Goal: Task Accomplishment & Management: Use online tool/utility

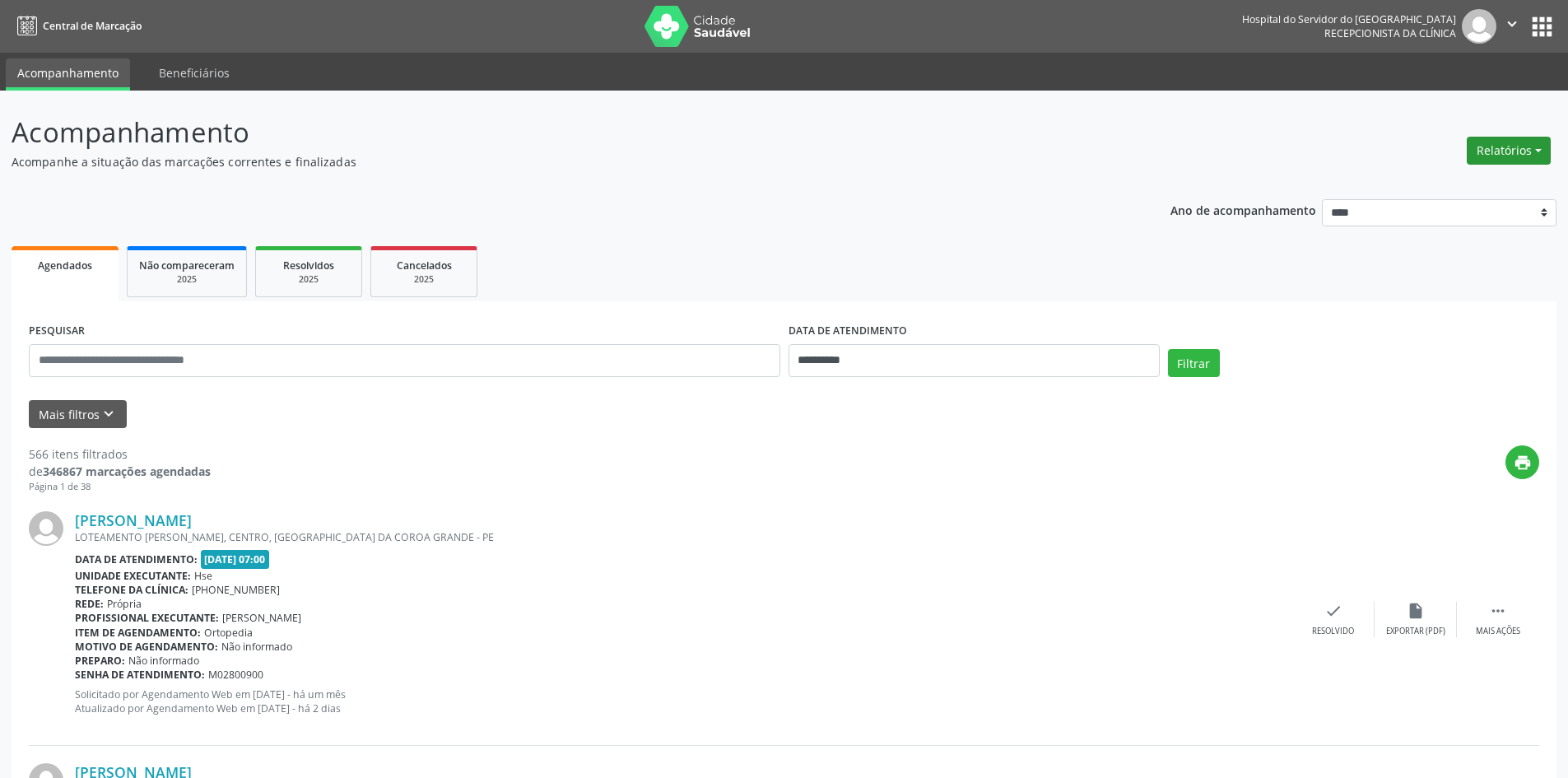
click at [1487, 155] on button "Relatórios" at bounding box center [1508, 151] width 84 height 28
click at [1457, 185] on link "Agendamentos" at bounding box center [1463, 185] width 177 height 23
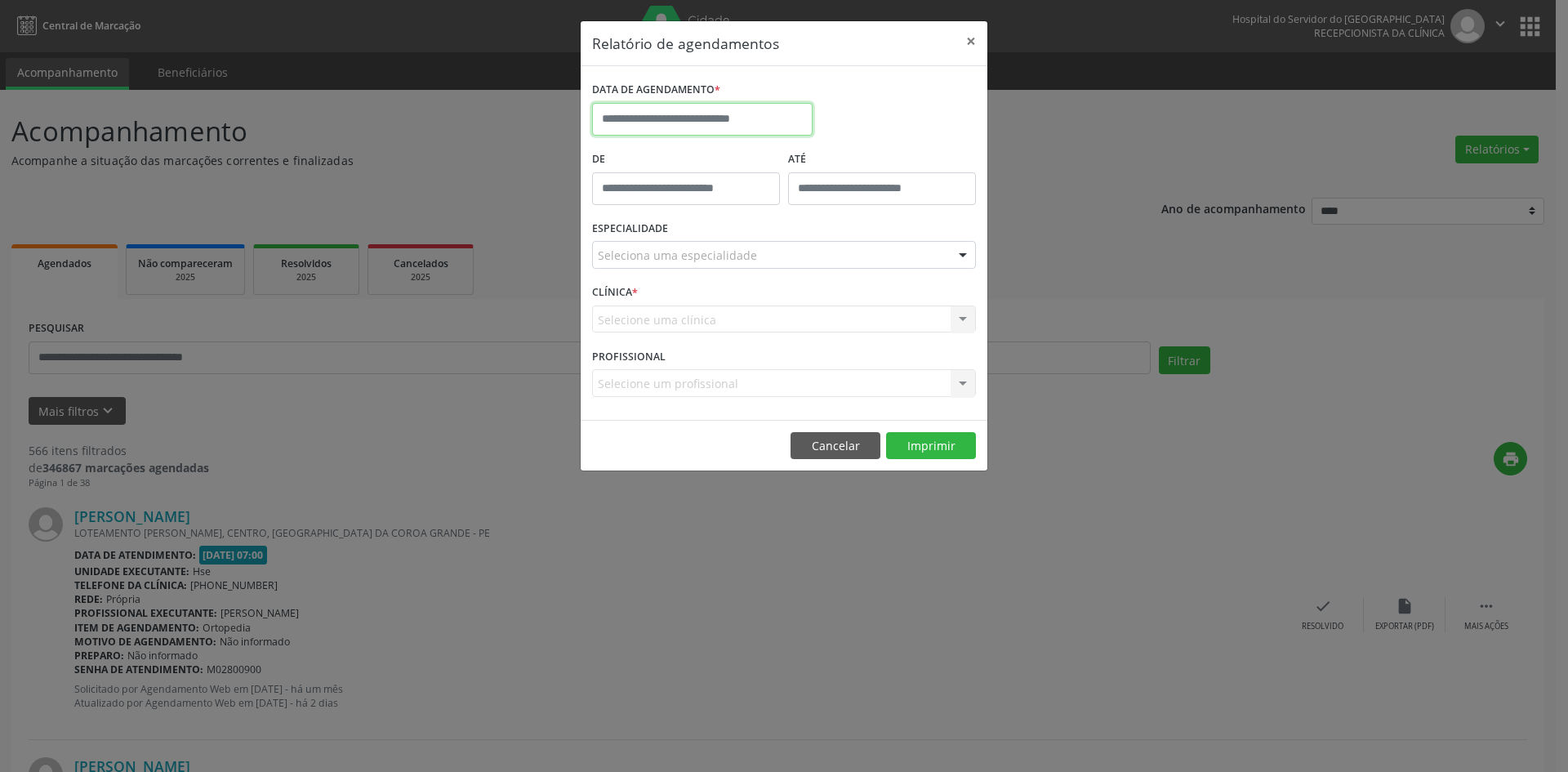
click at [710, 115] on input "text" at bounding box center [702, 119] width 221 height 32
click at [829, 156] on icon at bounding box center [829, 156] width 12 height 12
select select "*"
click at [644, 202] on span "1" at bounding box center [645, 204] width 32 height 32
type input "**********"
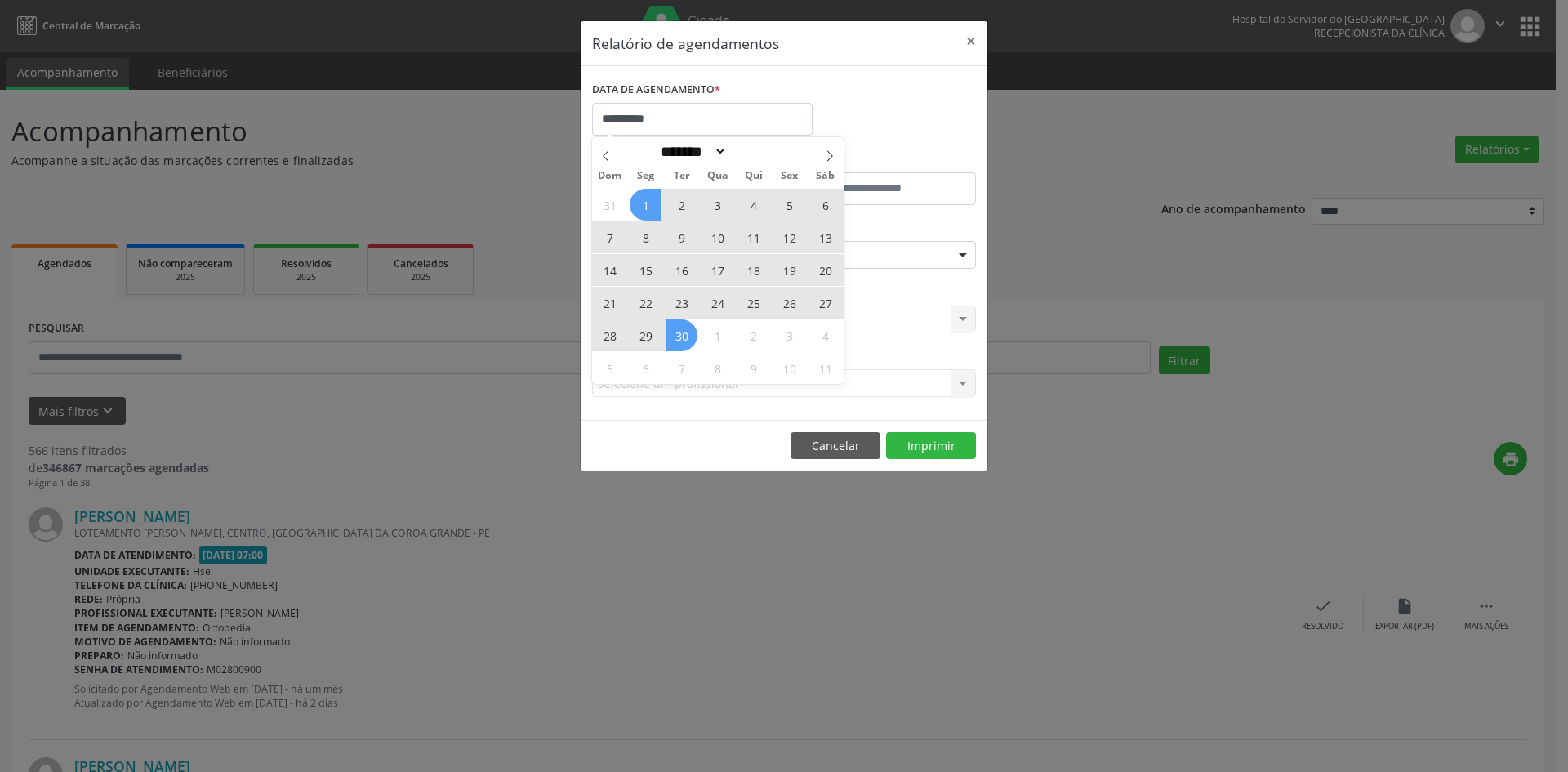
drag, startPoint x: 644, startPoint y: 202, endPoint x: 684, endPoint y: 341, distance: 144.6
click at [684, 341] on div "31 1 2 3 4 5 6 7 8 9 10 11 12 13 14 15 16 17 18 19 20 21 22 23 24 25 26 27 28 2…" at bounding box center [718, 286] width 251 height 196
click at [684, 340] on span "30" at bounding box center [681, 335] width 32 height 32
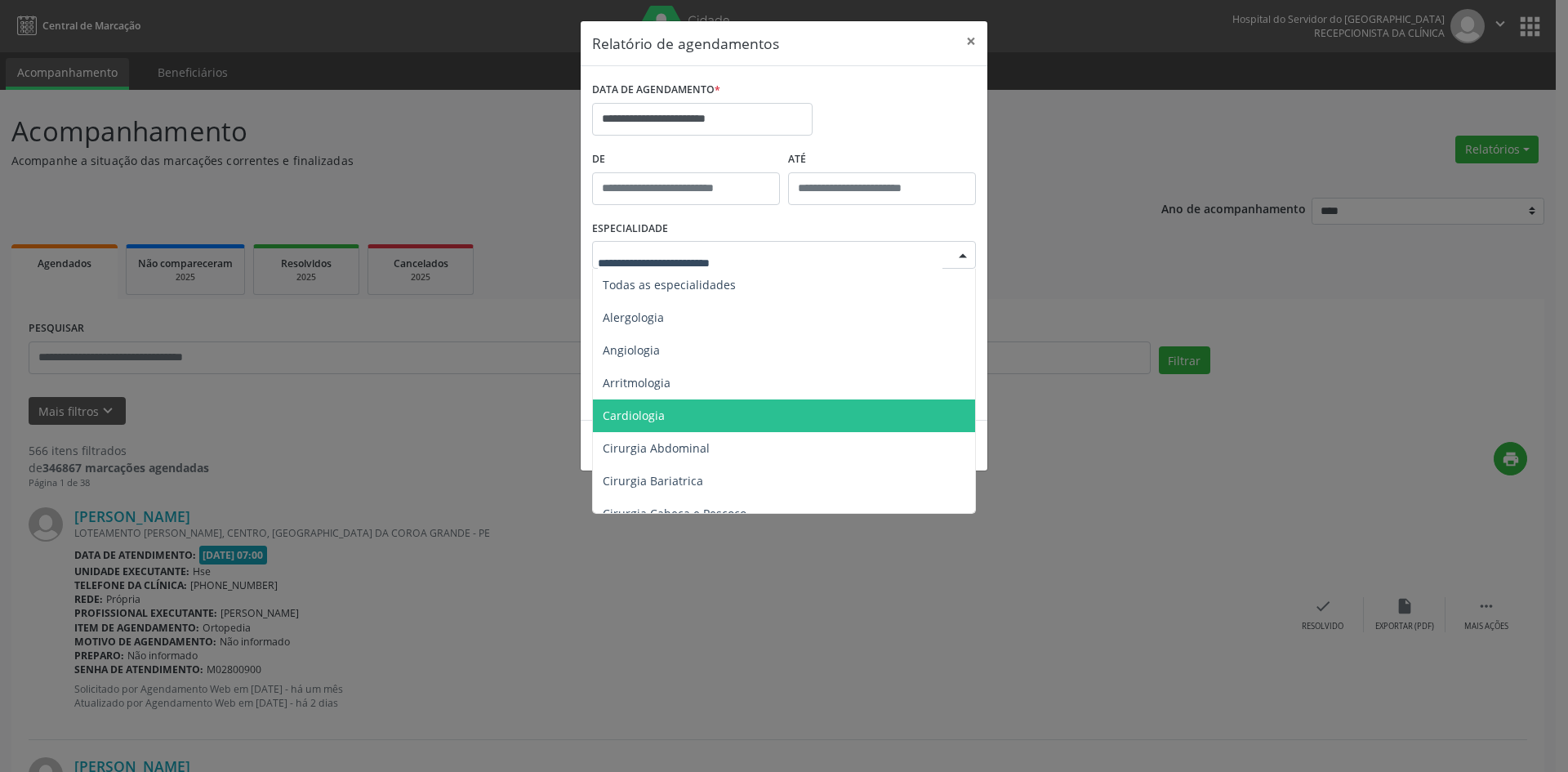
click at [710, 410] on span "Cardiologia" at bounding box center [784, 415] width 385 height 32
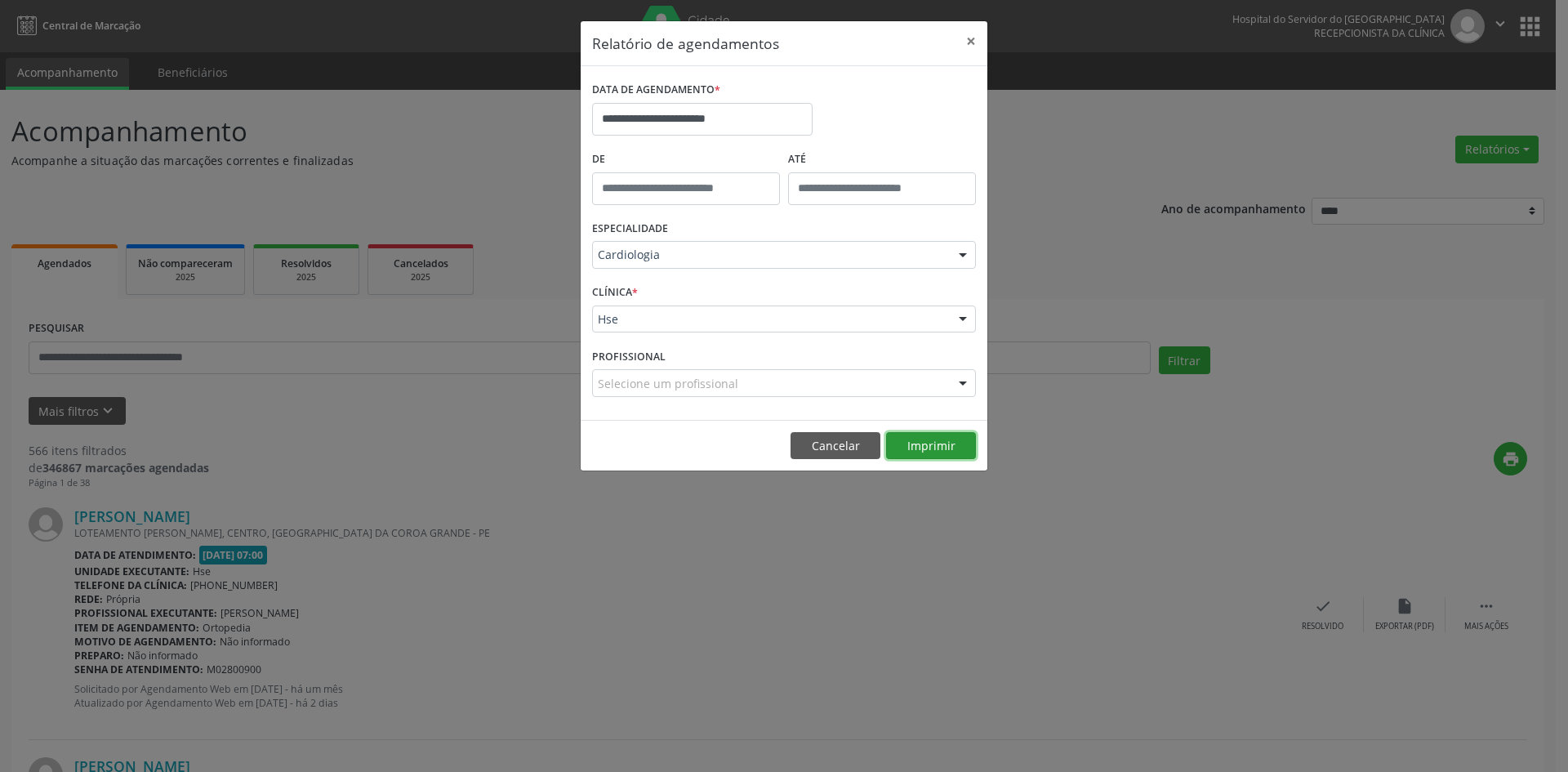
click at [927, 441] on button "Imprimir" at bounding box center [931, 446] width 90 height 28
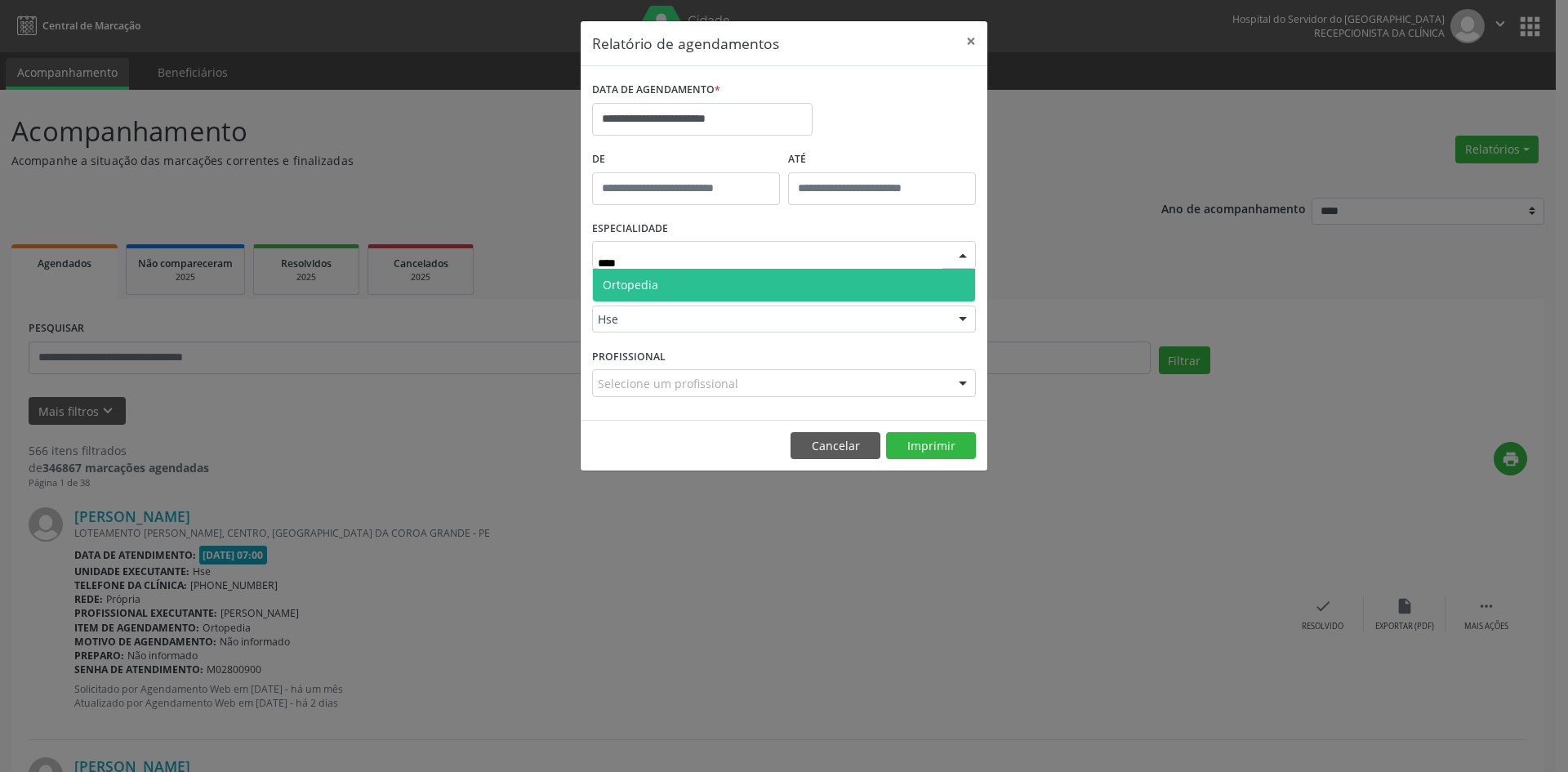
click at [804, 286] on span "Ortopedia" at bounding box center [784, 285] width 382 height 32
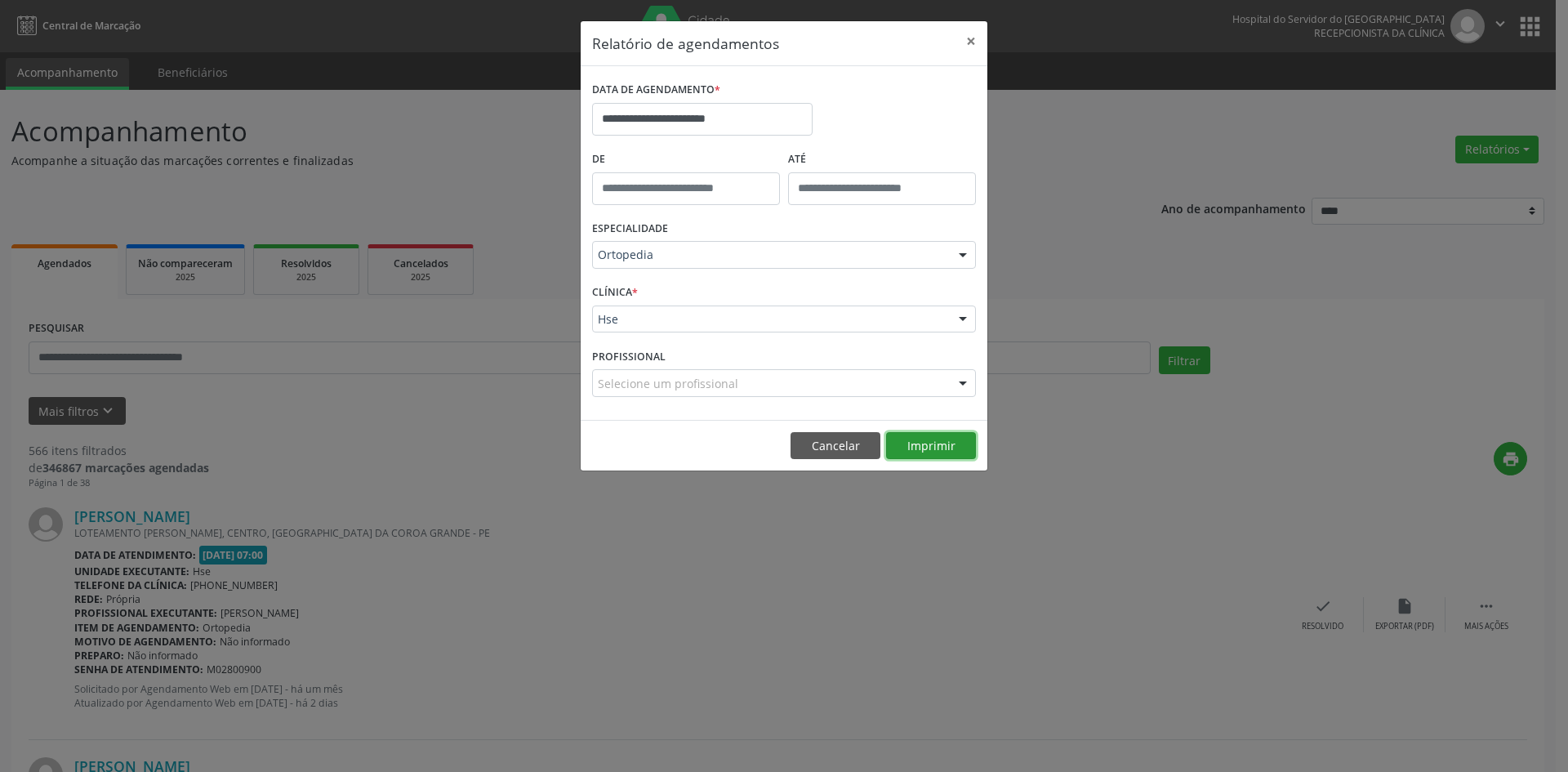
click at [921, 441] on button "Imprimir" at bounding box center [931, 446] width 90 height 28
click at [926, 450] on button "Imprimir" at bounding box center [931, 446] width 90 height 28
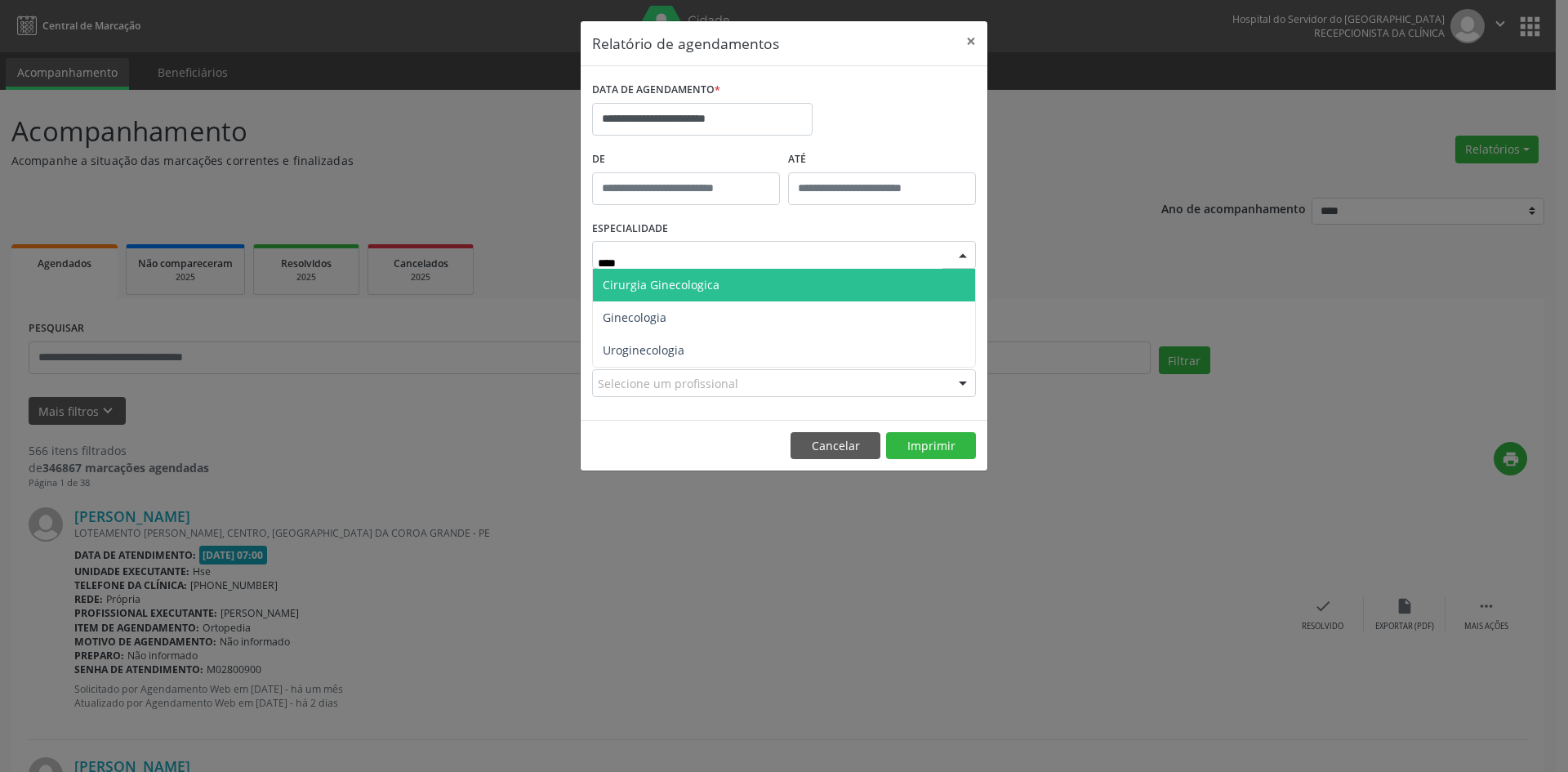
type input "*****"
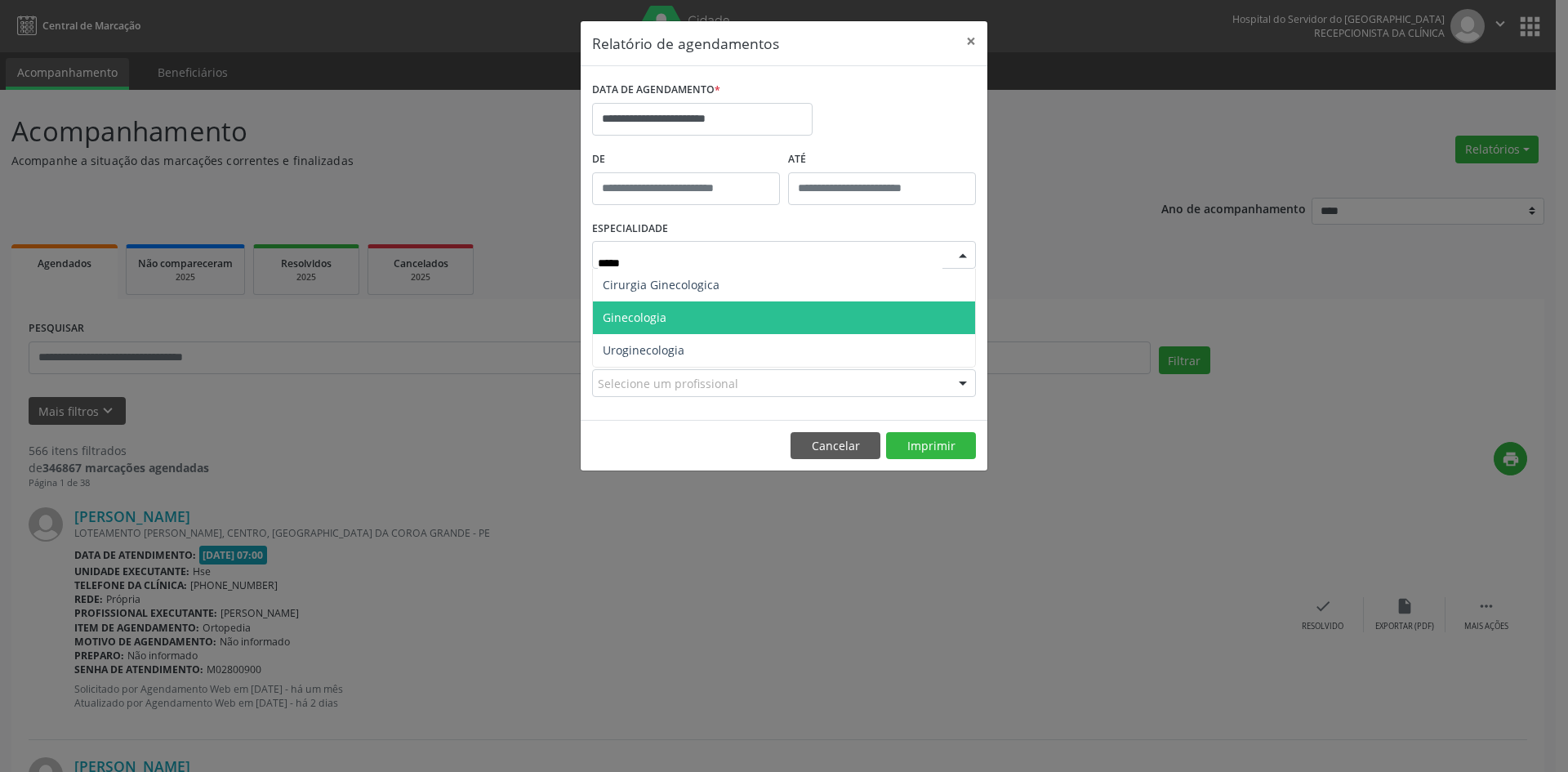
click at [742, 318] on span "Ginecologia" at bounding box center [784, 318] width 382 height 32
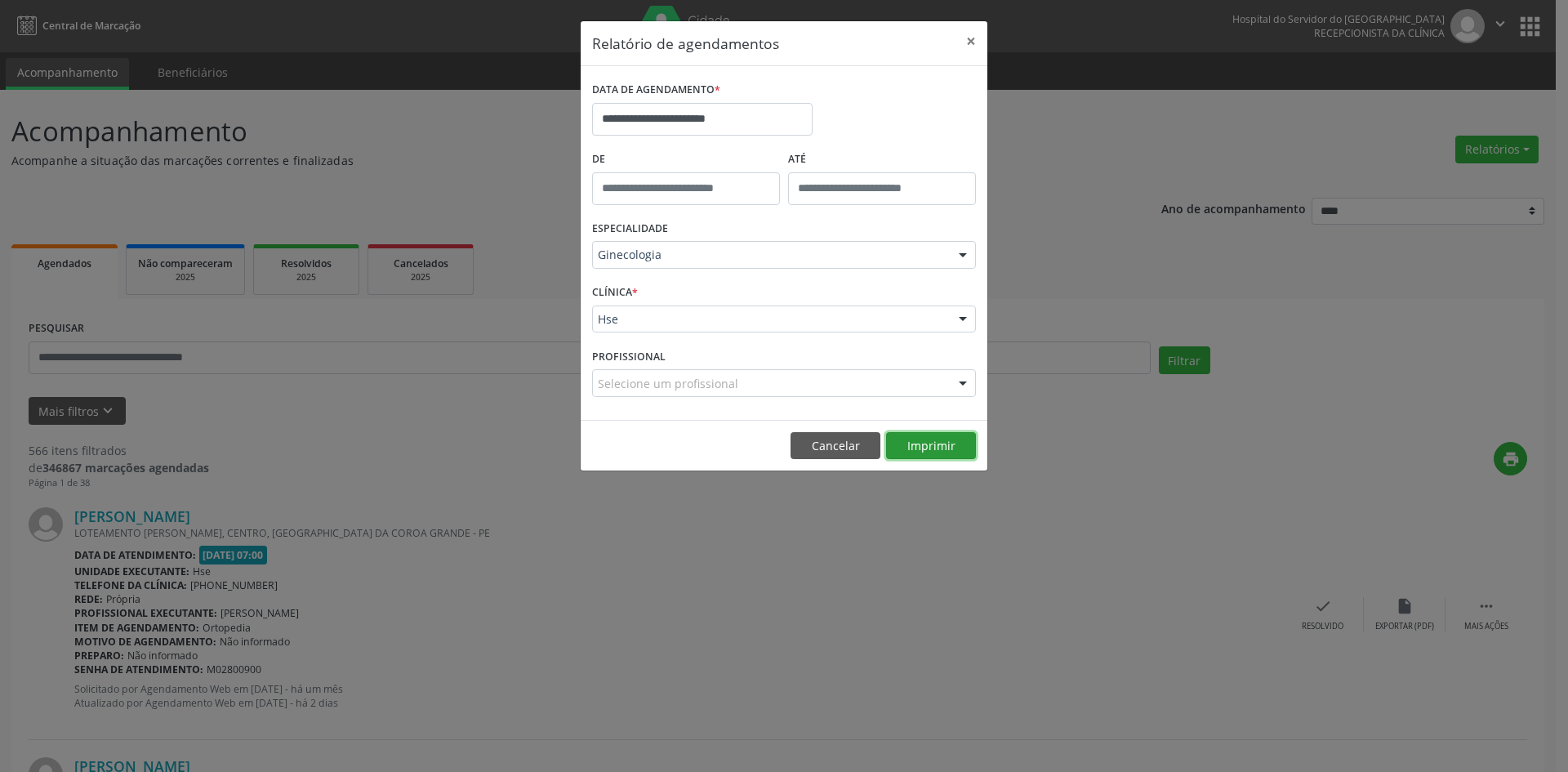
click at [925, 447] on button "Imprimir" at bounding box center [931, 446] width 90 height 28
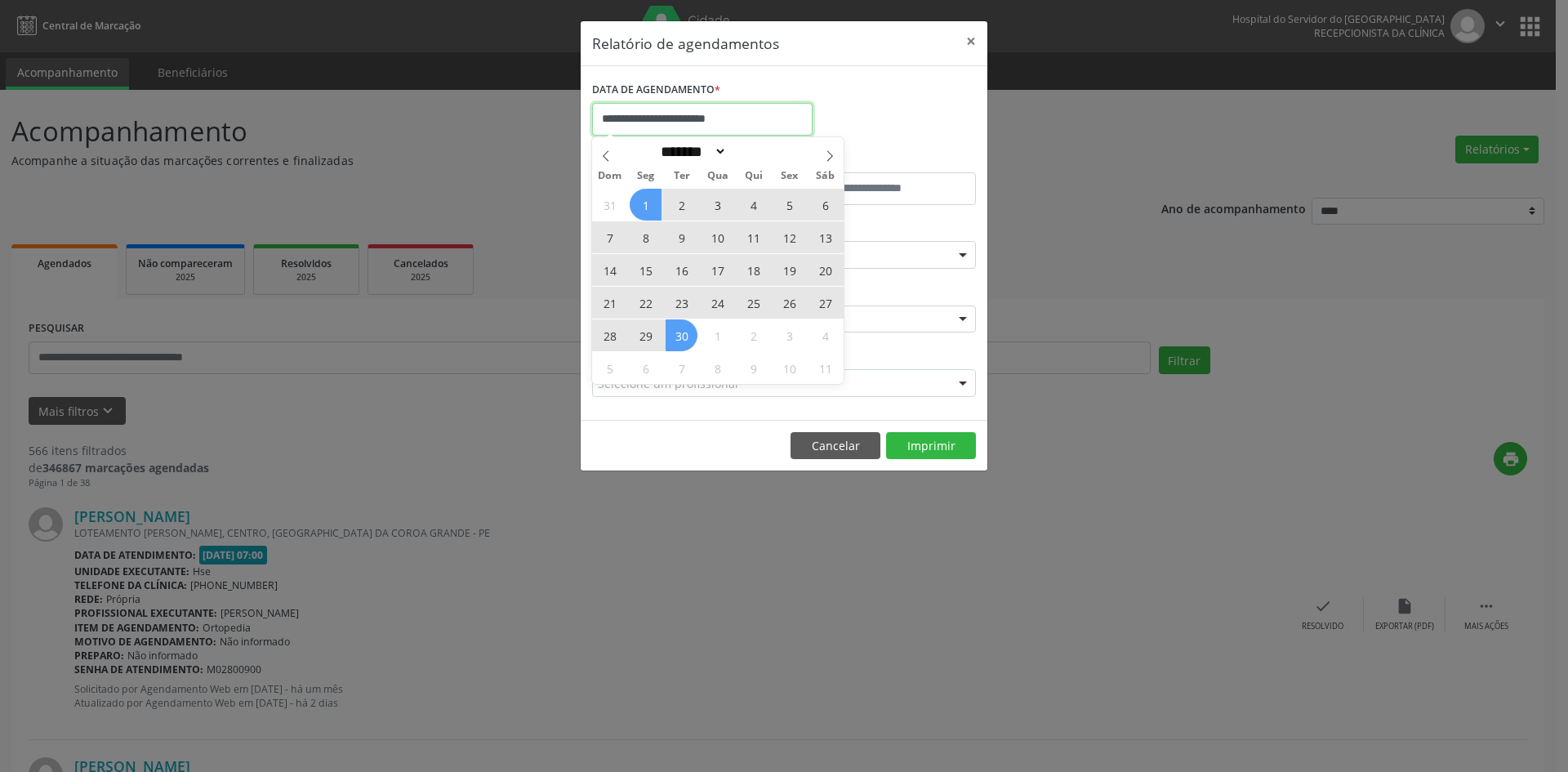
click at [657, 120] on input "**********" at bounding box center [702, 119] width 221 height 32
click at [603, 158] on icon at bounding box center [606, 156] width 12 height 12
select select "*"
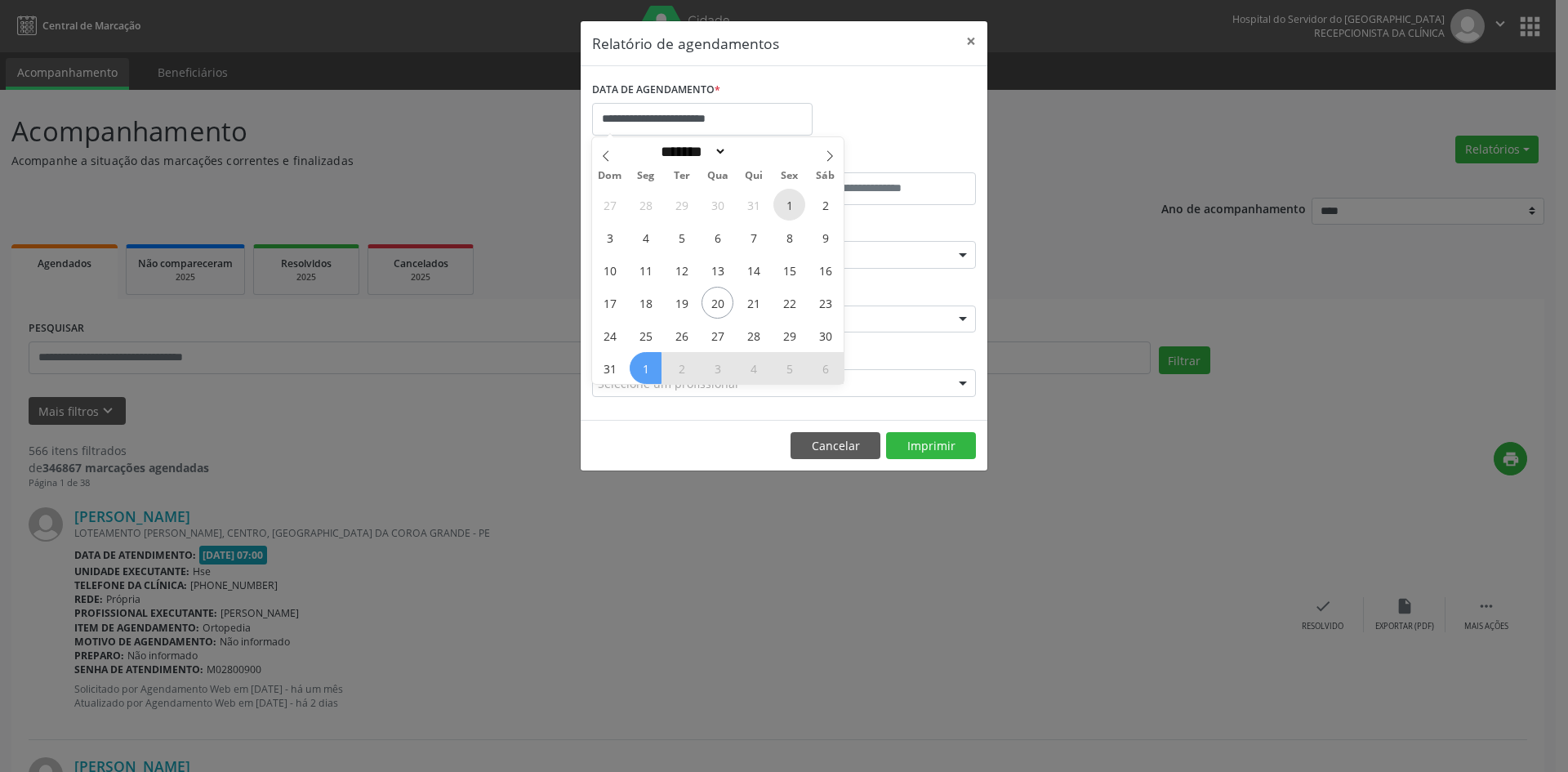
click at [786, 201] on span "1" at bounding box center [789, 204] width 32 height 32
type input "**********"
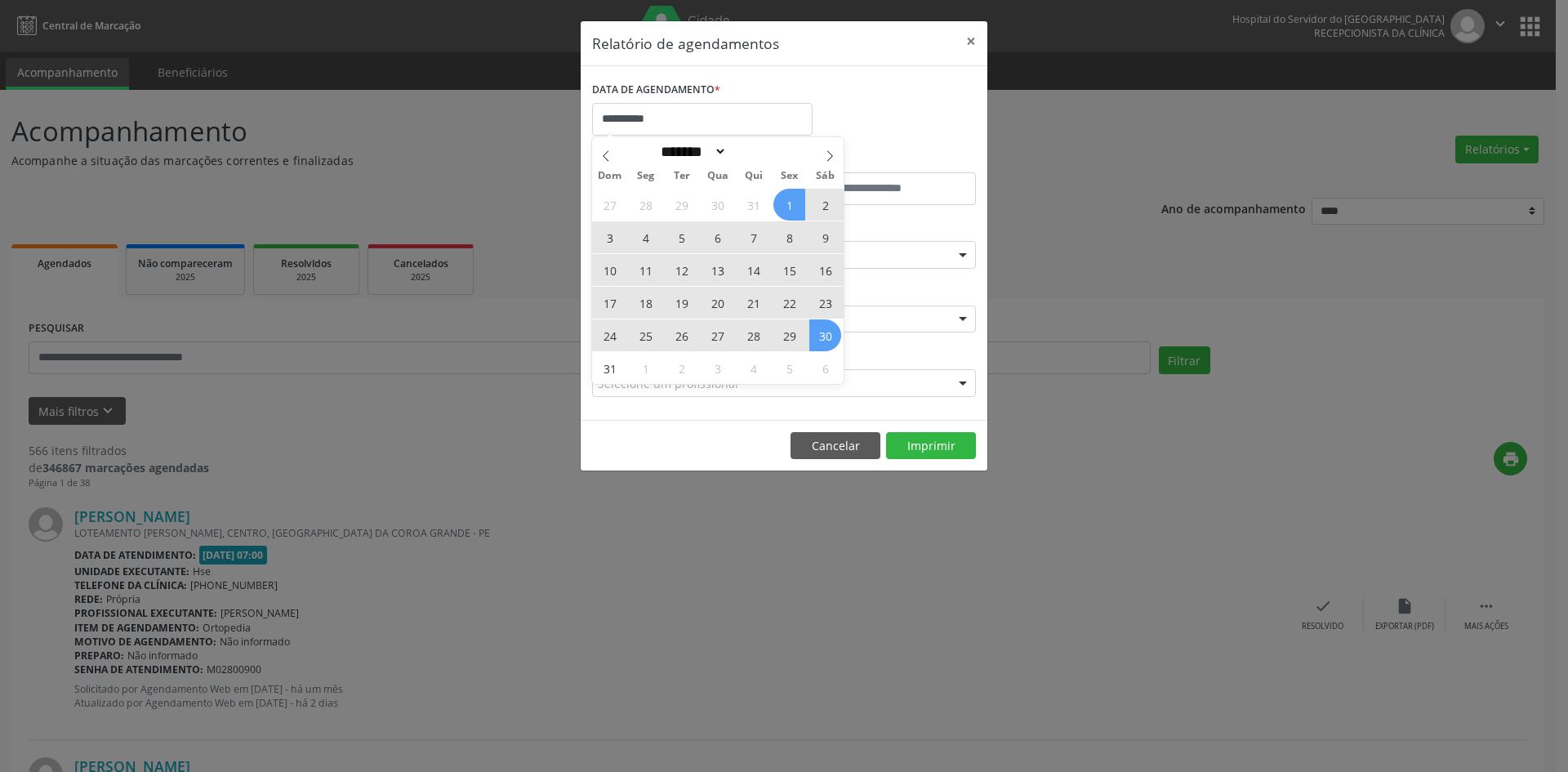
drag, startPoint x: 786, startPoint y: 201, endPoint x: 814, endPoint y: 327, distance: 129.1
click at [814, 327] on div "27 28 29 30 31 1 2 3 4 5 6 7 8 9 10 11 12 13 14 15 16 17 18 19 20 21 22 23 24 2…" at bounding box center [718, 286] width 251 height 196
click at [814, 327] on span "30" at bounding box center [825, 335] width 32 height 32
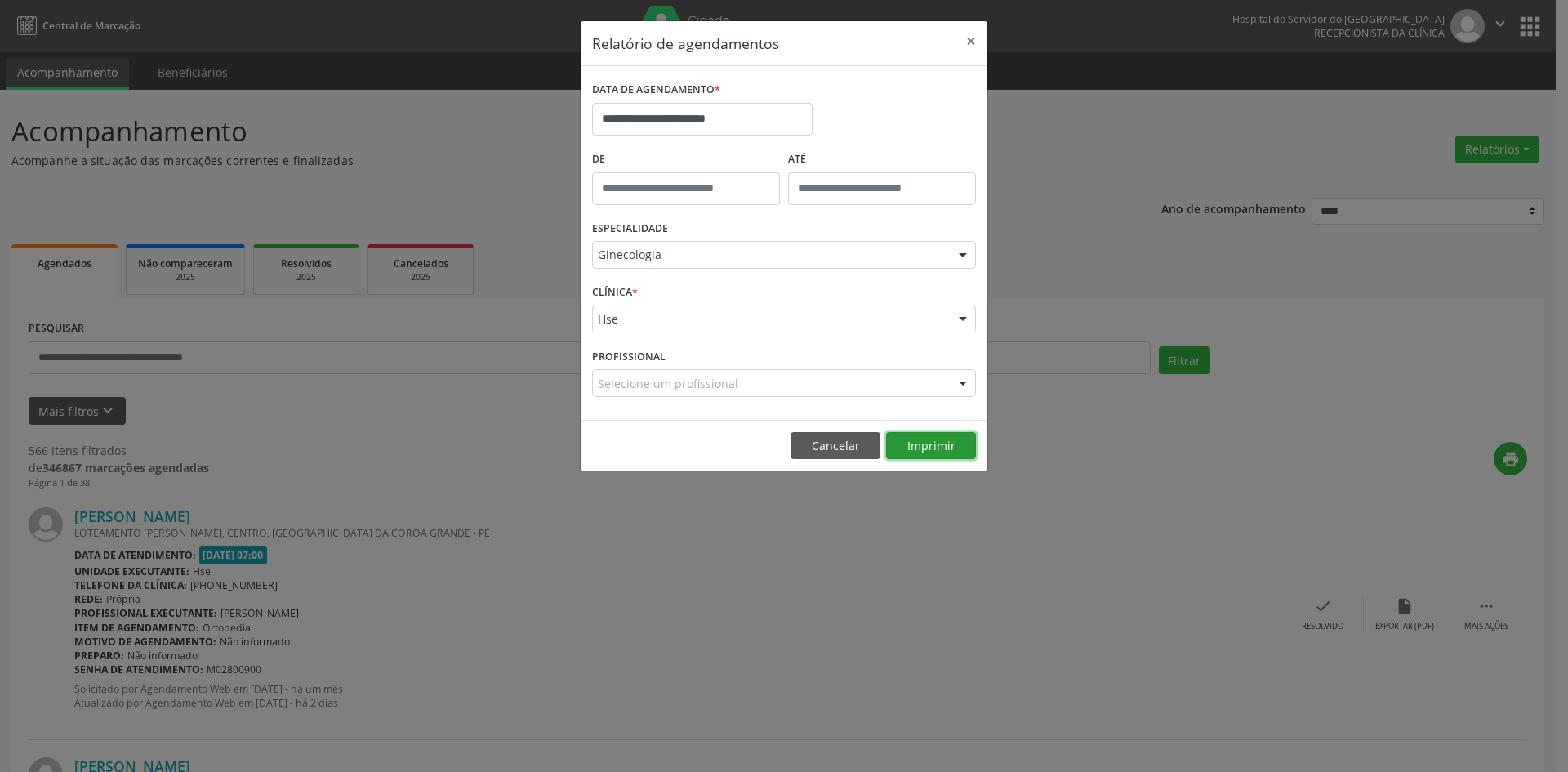
click at [925, 443] on button "Imprimir" at bounding box center [931, 446] width 90 height 28
